Goal: Task Accomplishment & Management: Manage account settings

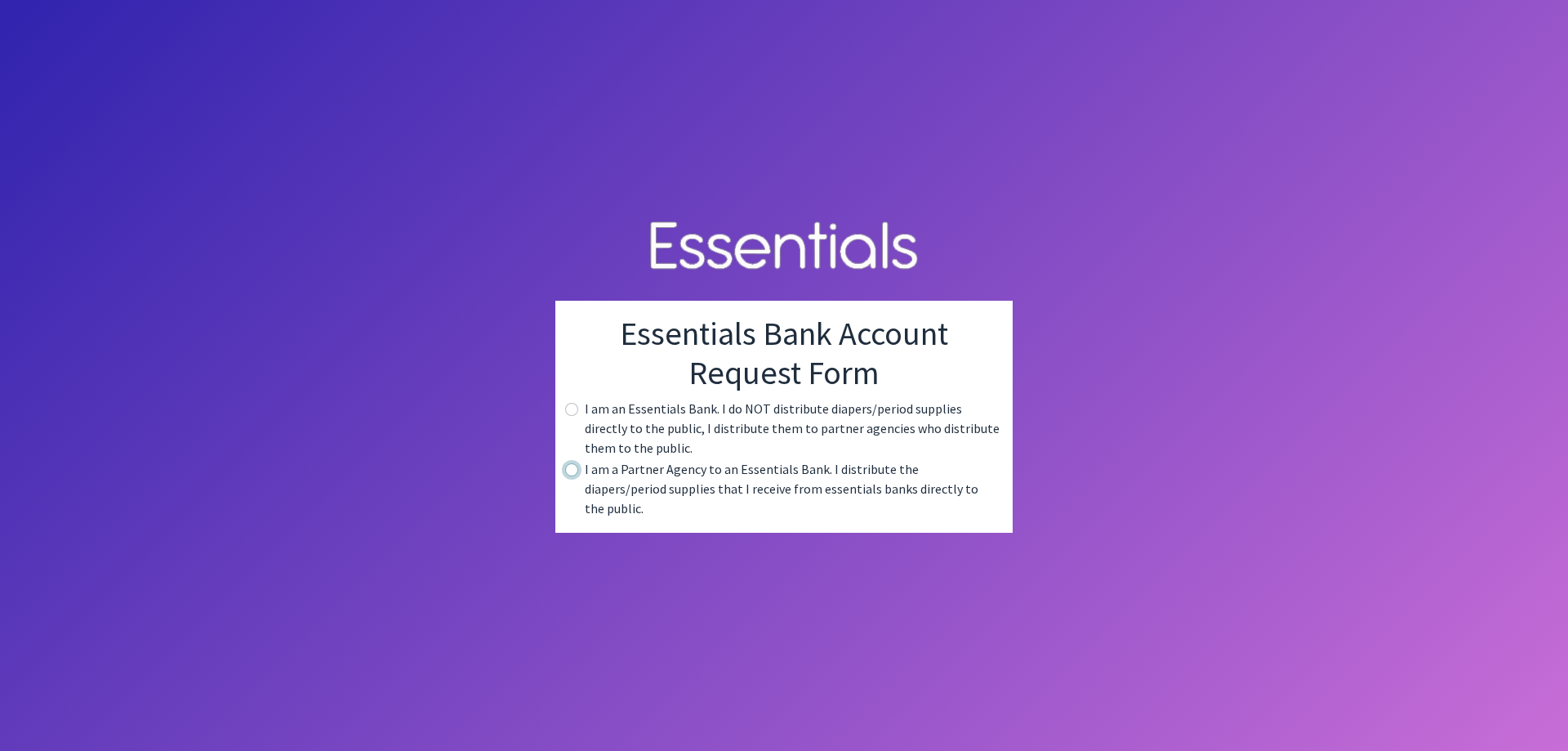
click at [575, 476] on input "radio" at bounding box center [572, 470] width 13 height 13
radio input "true"
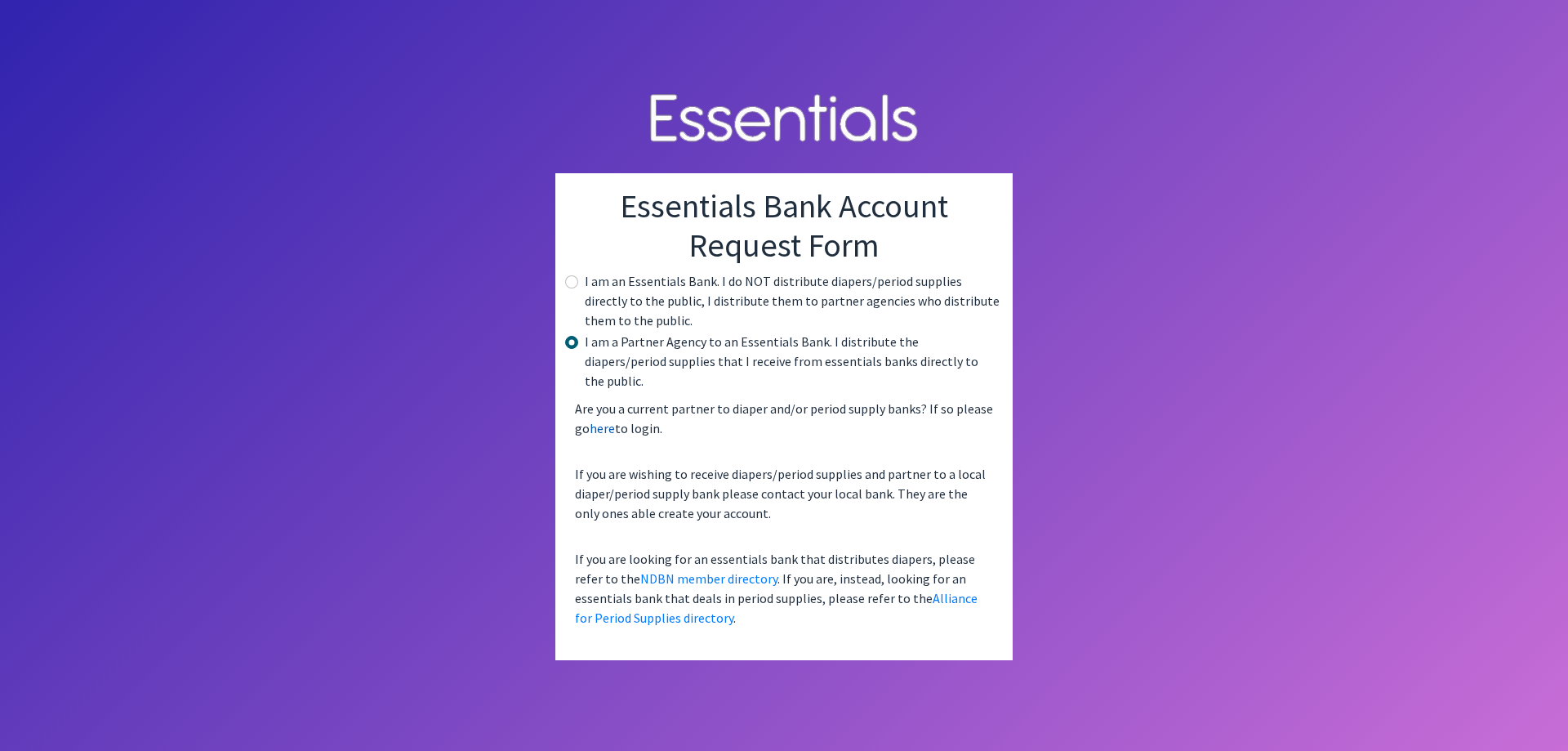
click at [613, 420] on link "here" at bounding box center [603, 428] width 25 height 17
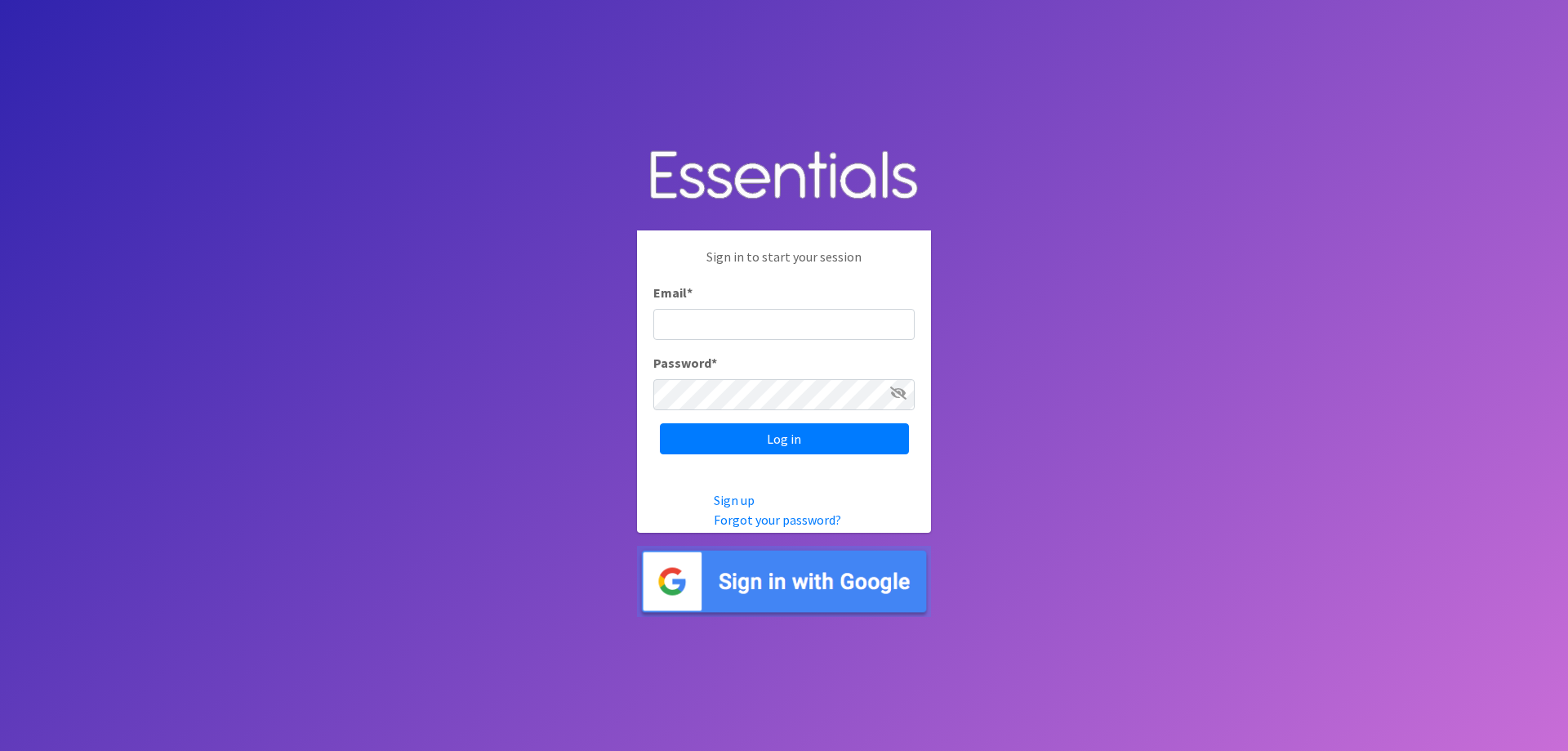
click at [745, 326] on input "Email *" at bounding box center [784, 324] width 261 height 31
type input "[PERSON_NAME][EMAIL_ADDRESS][PERSON_NAME][DOMAIN_NAME]"
click at [791, 449] on input "Log in" at bounding box center [784, 438] width 249 height 31
